Goal: Information Seeking & Learning: Learn about a topic

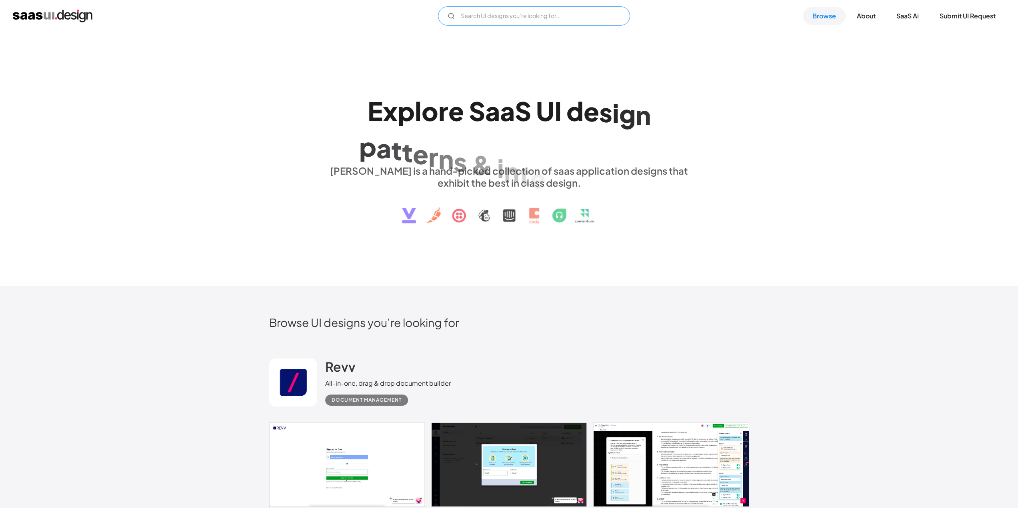
click at [520, 14] on input "Email Form" at bounding box center [534, 15] width 192 height 19
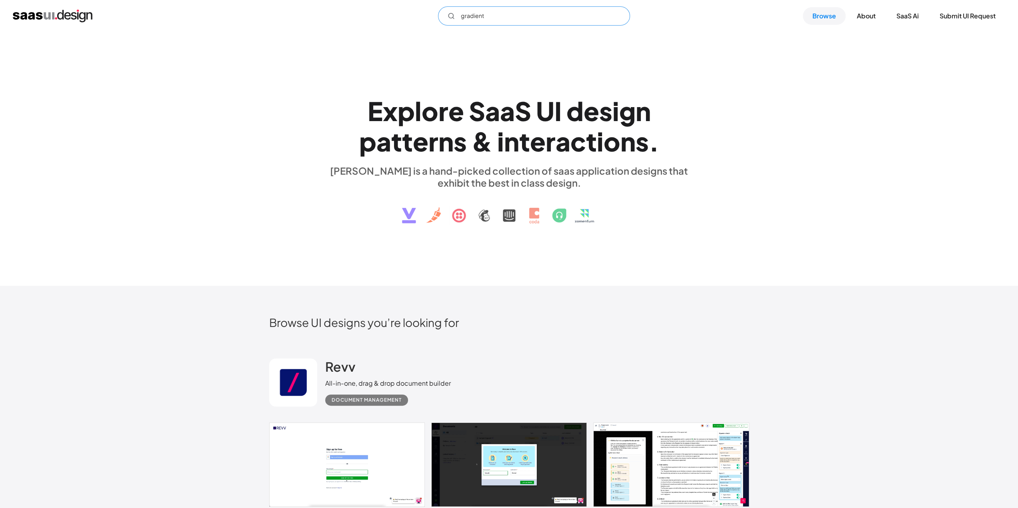
click at [489, 18] on input "gradient" at bounding box center [534, 15] width 192 height 19
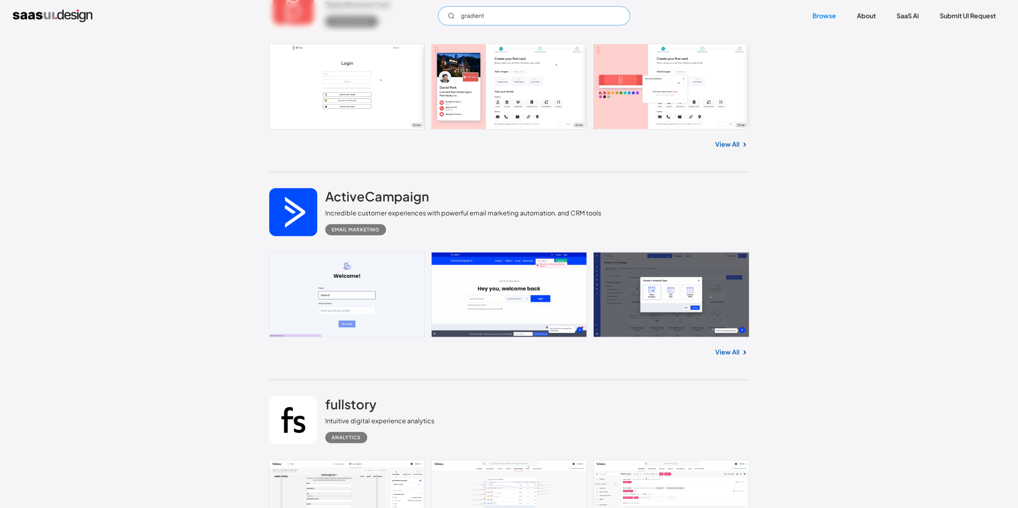
scroll to position [8278, 0]
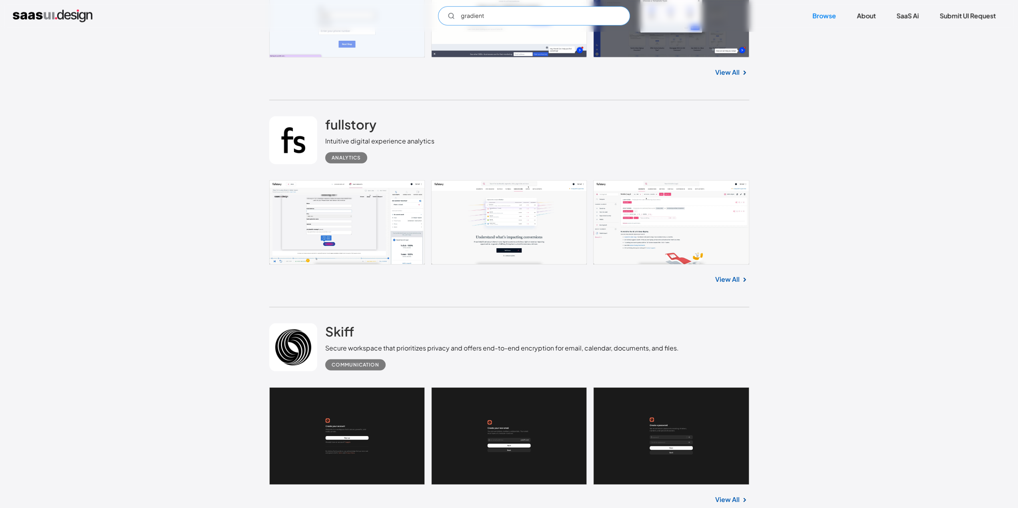
type input "gradient"
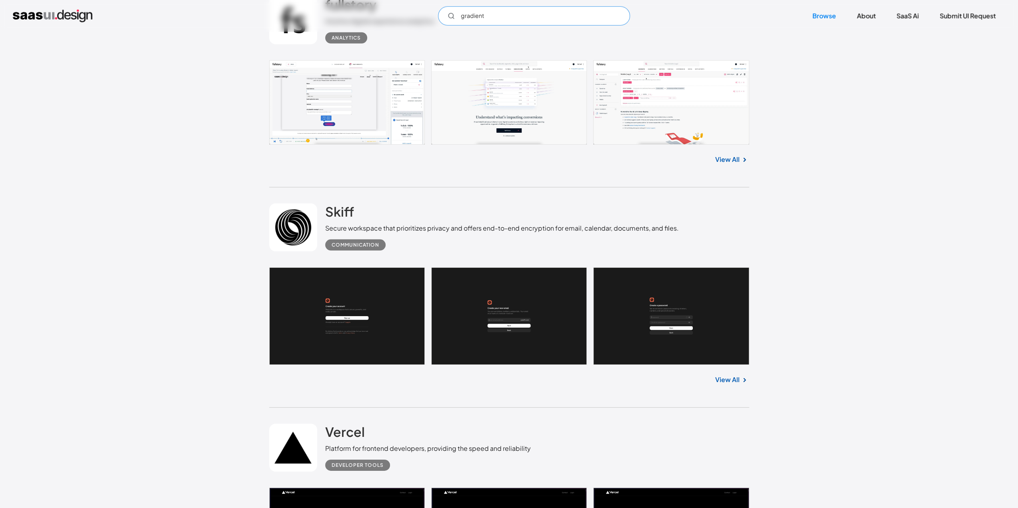
scroll to position [8558, 0]
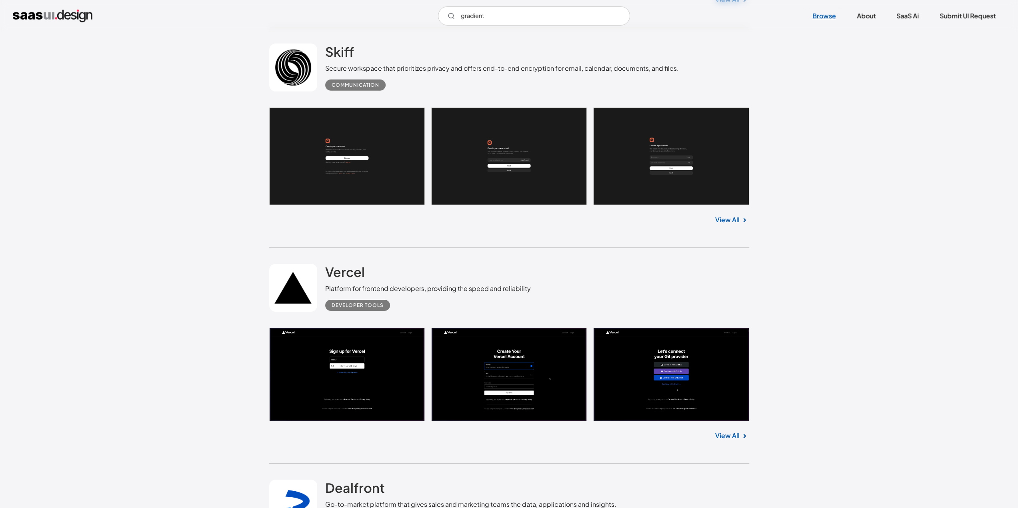
click at [821, 16] on link "Browse" at bounding box center [824, 16] width 43 height 18
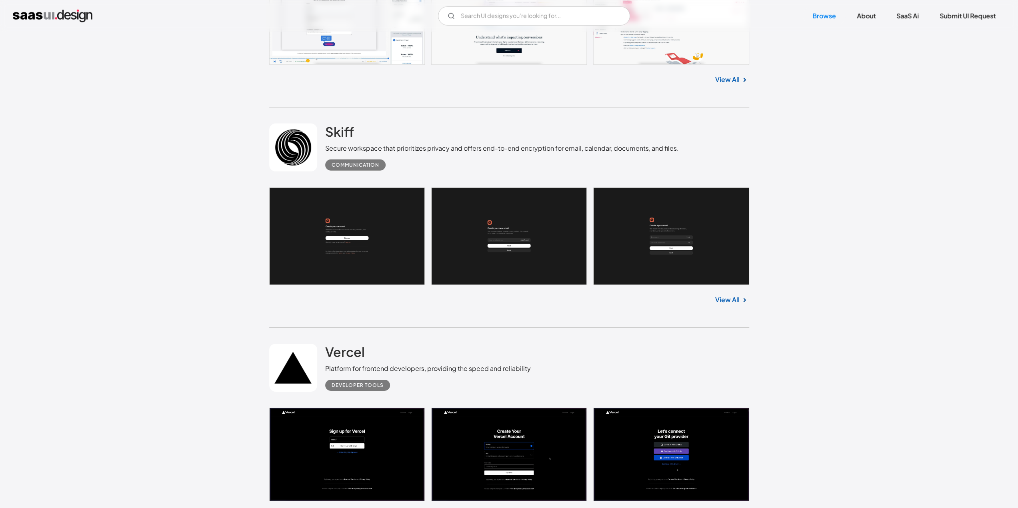
scroll to position [8438, 0]
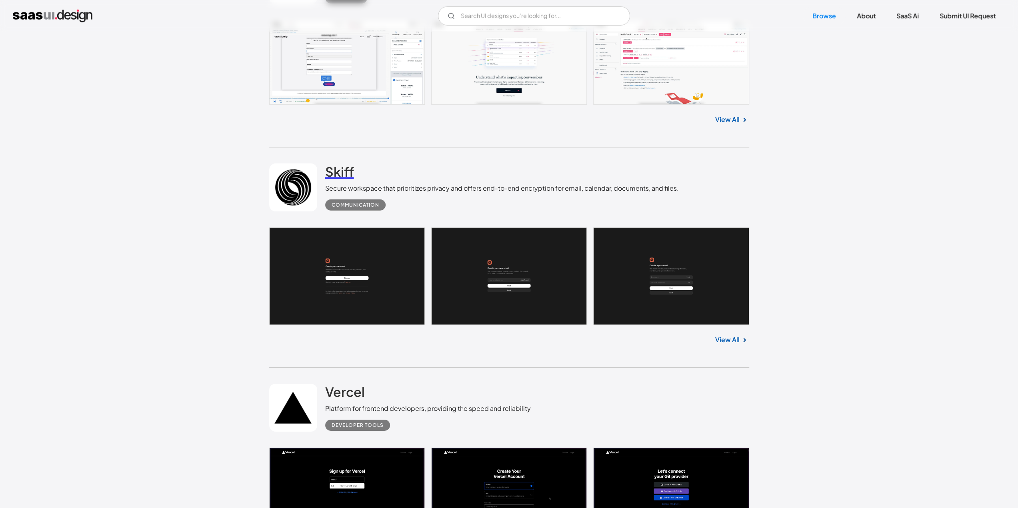
click at [342, 172] on h2 "Skiff" at bounding box center [339, 172] width 29 height 16
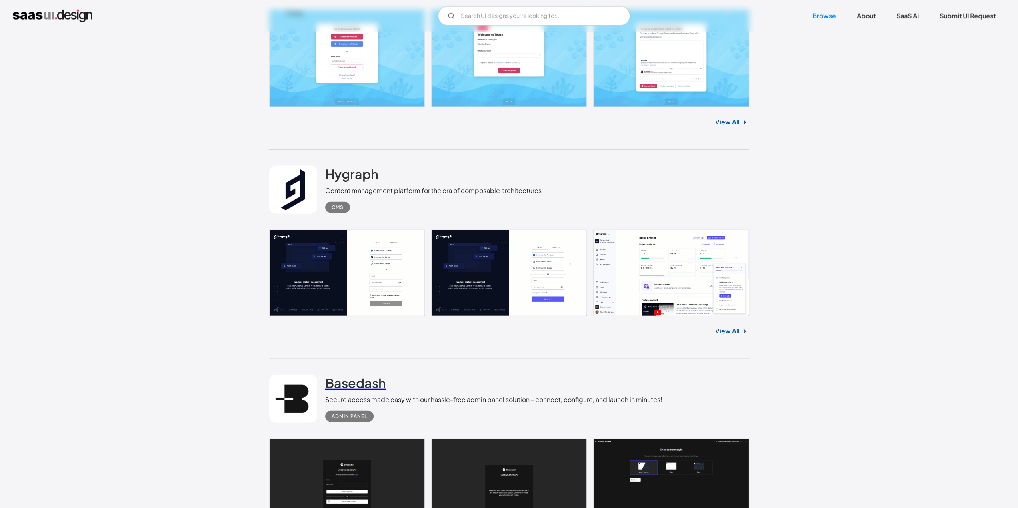
scroll to position [20002, 0]
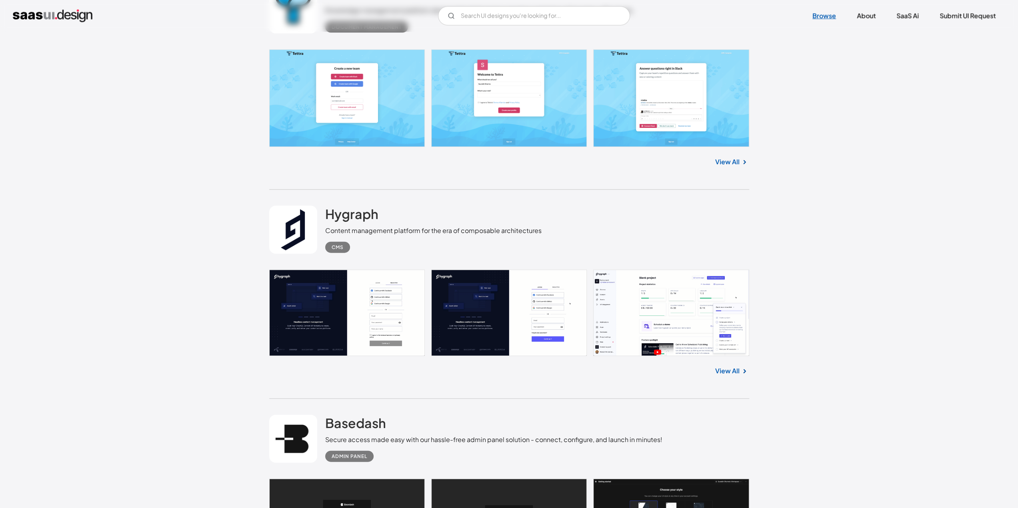
click at [831, 13] on link "Browse" at bounding box center [824, 16] width 43 height 18
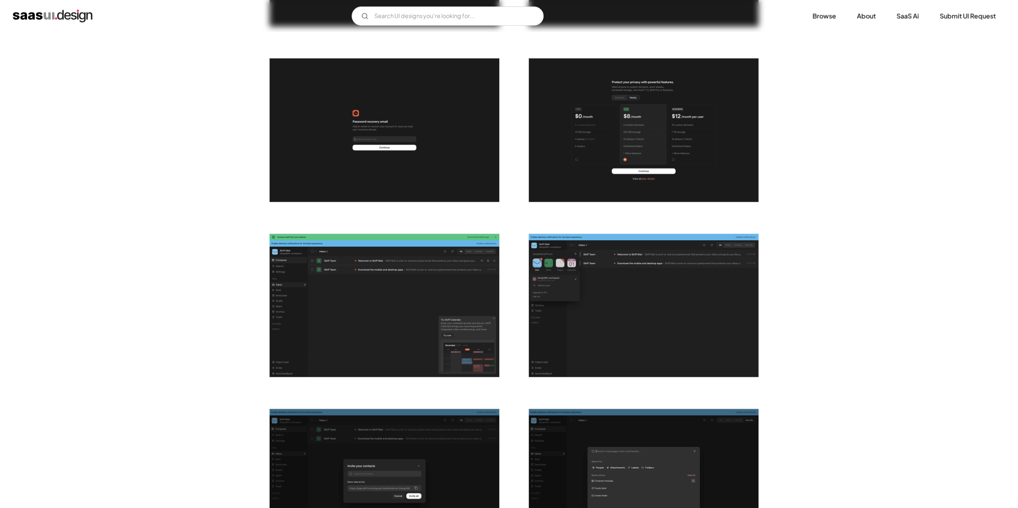
scroll to position [520, 0]
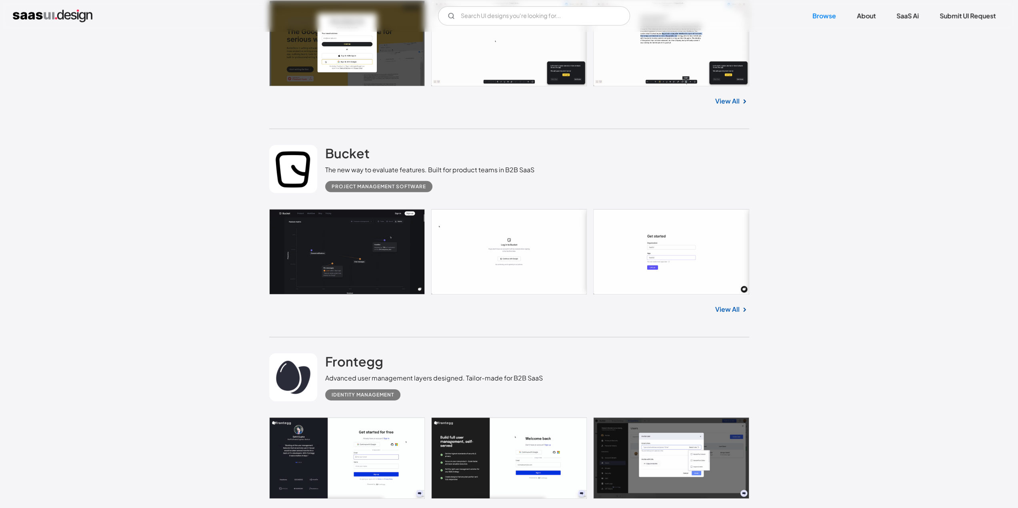
scroll to position [2280, 0]
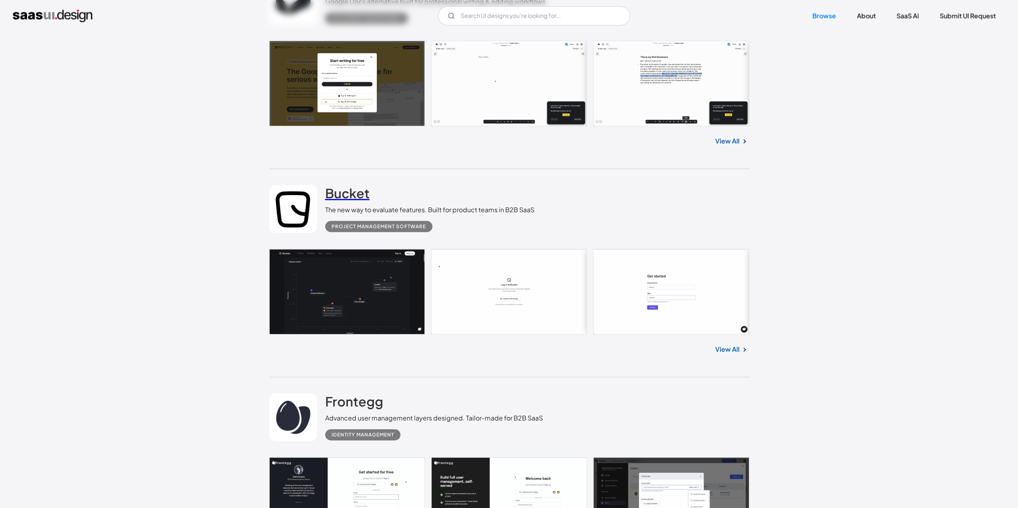
click at [350, 186] on h2 "Bucket" at bounding box center [347, 193] width 44 height 16
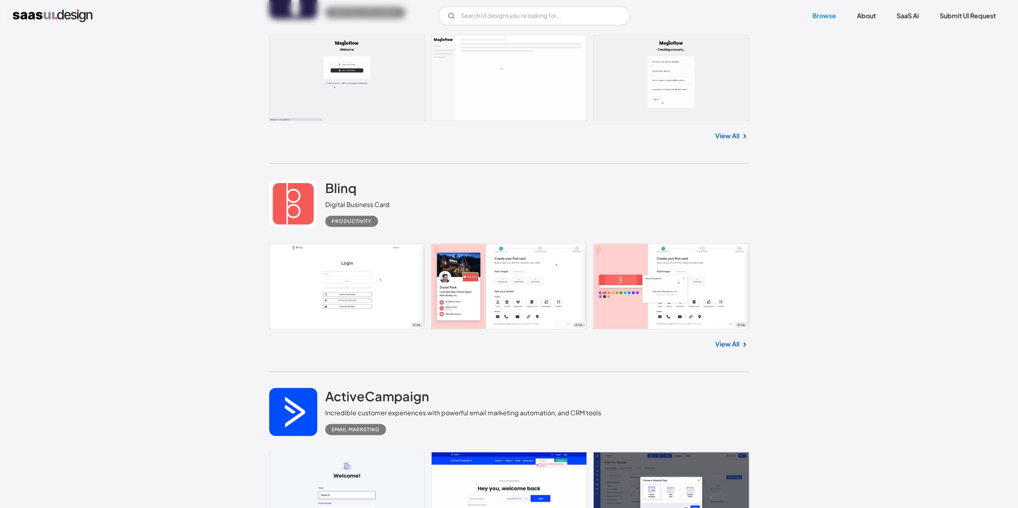
scroll to position [7918, 0]
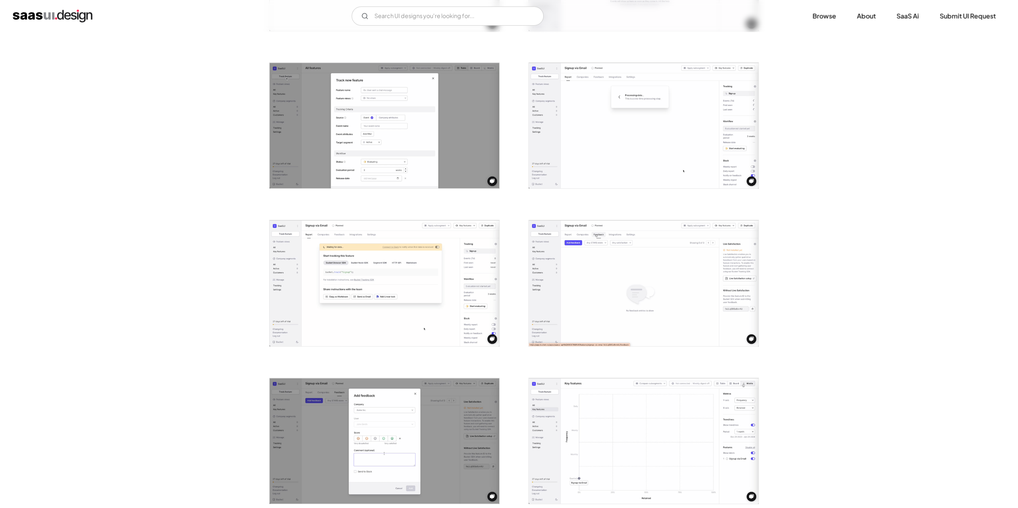
scroll to position [520, 0]
